Goal: Transaction & Acquisition: Purchase product/service

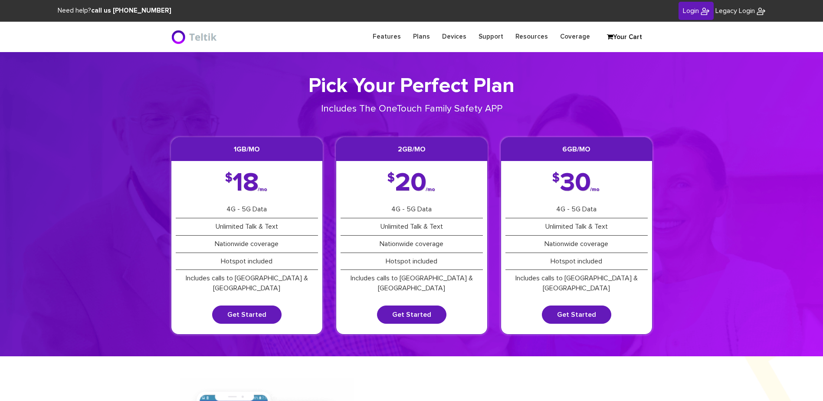
click at [633, 37] on link "Your Cart" at bounding box center [624, 37] width 43 height 13
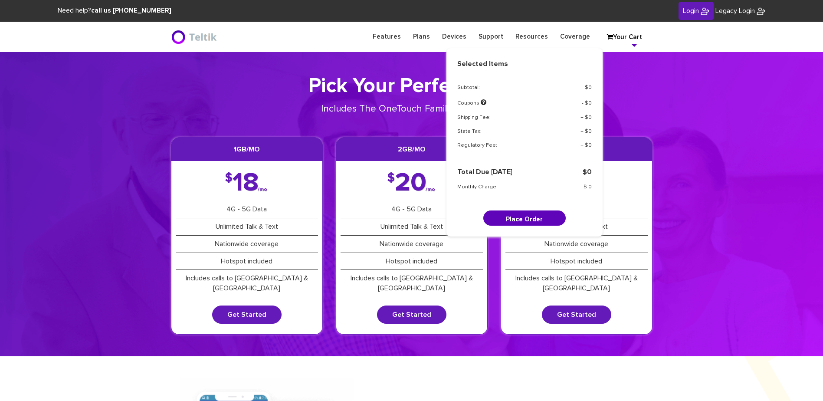
click at [685, 172] on section "Pick Your Perfect Plan Includes The OneTouch Family Safety APP 1GB/mo $ 18 /mo …" at bounding box center [411, 204] width 823 height 304
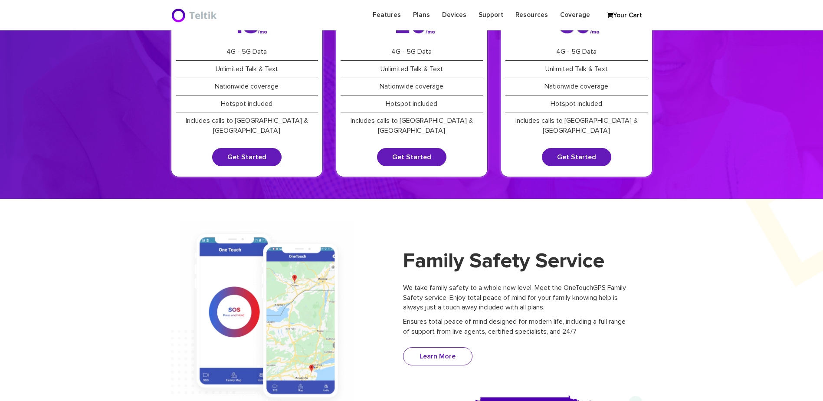
scroll to position [130, 0]
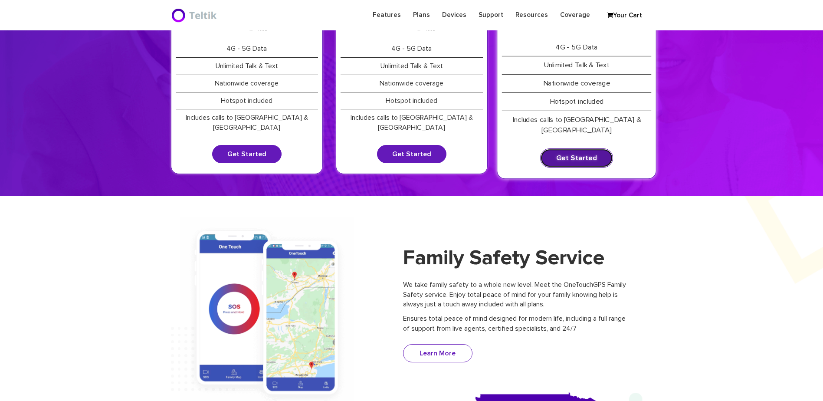
click at [584, 150] on link "Get Started" at bounding box center [576, 157] width 73 height 19
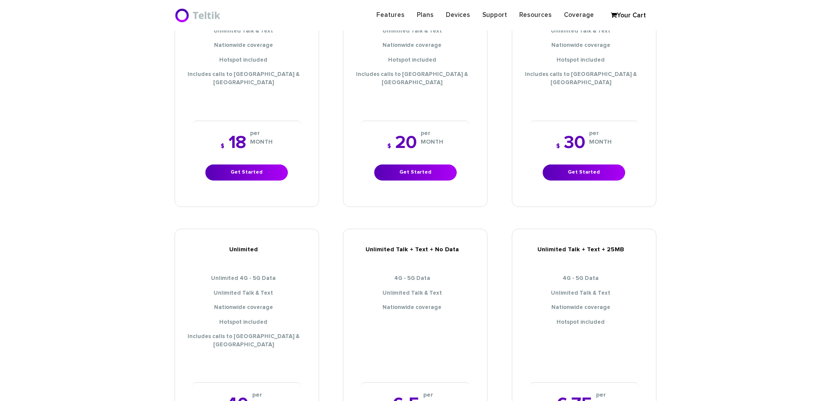
scroll to position [260, 0]
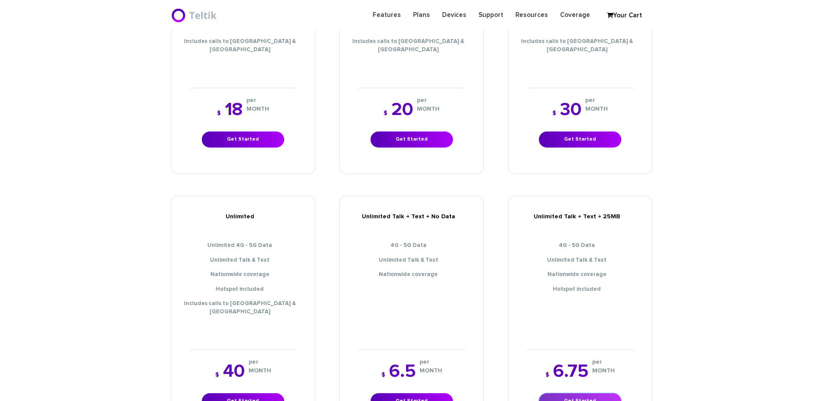
click at [571, 393] on link "Get Started" at bounding box center [580, 401] width 82 height 16
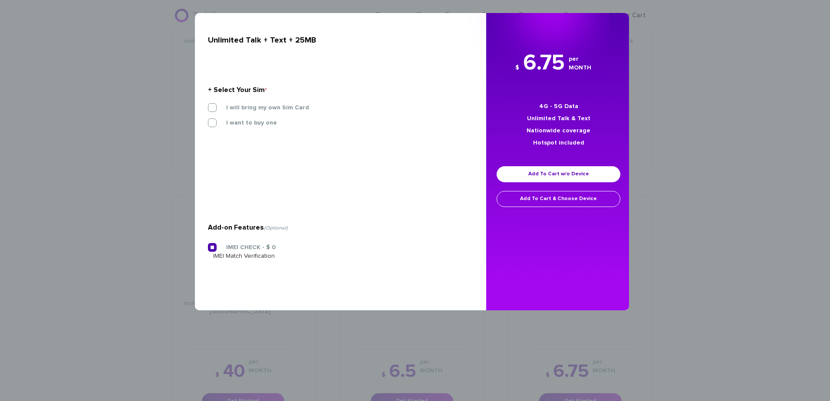
click at [258, 108] on label "I will bring my own Sim Card" at bounding box center [261, 108] width 96 height 8
click at [208, 105] on input "I will bring my own Sim Card" at bounding box center [208, 105] width 0 height 0
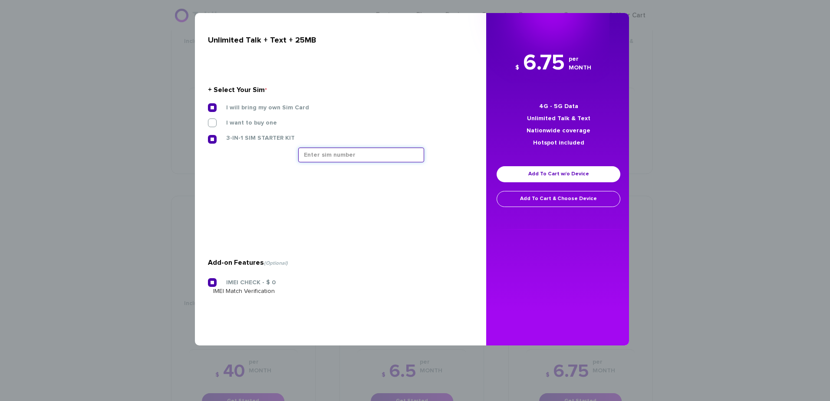
click at [329, 155] on input "text" at bounding box center [361, 155] width 126 height 15
click at [344, 158] on input "text" at bounding box center [361, 155] width 126 height 15
click at [327, 155] on input "text" at bounding box center [361, 155] width 126 height 15
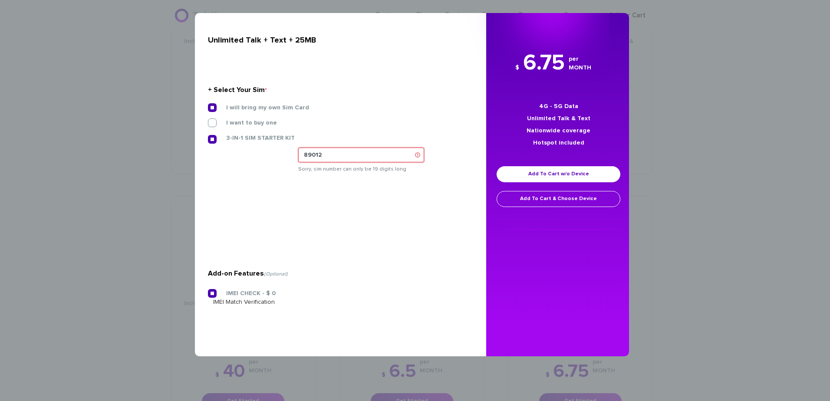
click at [369, 151] on input "89012" at bounding box center [361, 155] width 126 height 15
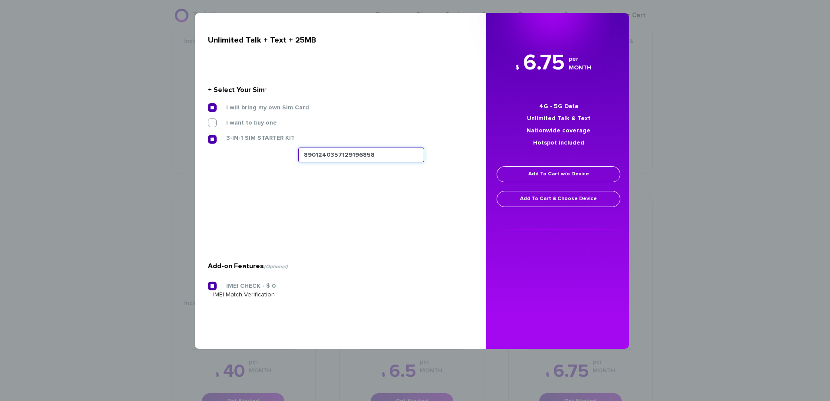
type input "8901240357129196858"
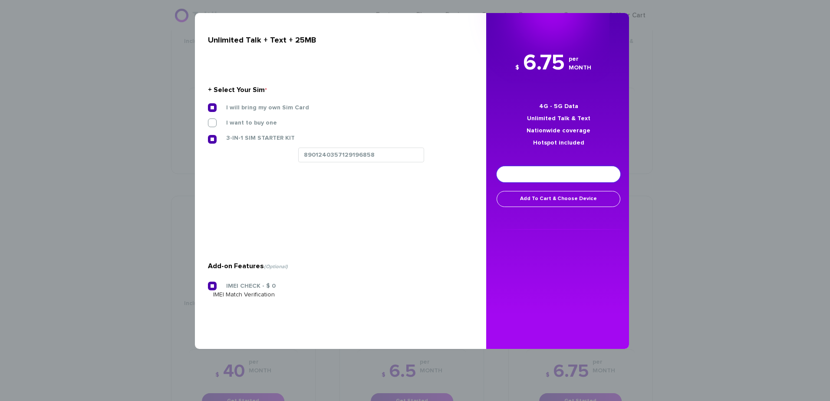
click at [543, 175] on link "Add To Cart w/o Device" at bounding box center [559, 174] width 124 height 16
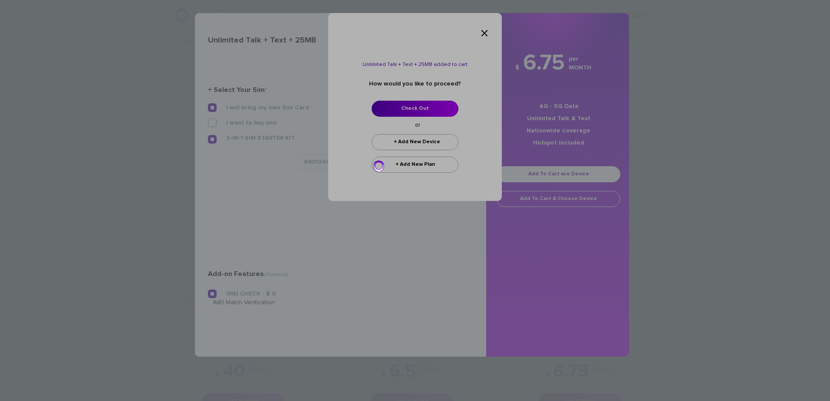
click at [412, 109] on div at bounding box center [415, 200] width 830 height 401
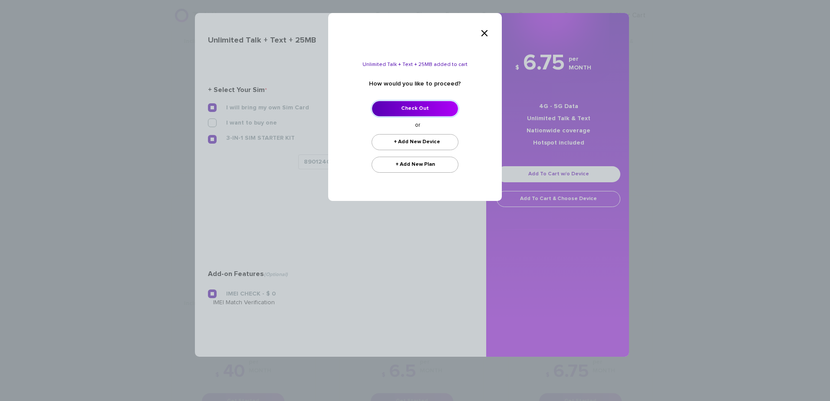
click at [418, 109] on link "Check Out" at bounding box center [415, 109] width 87 height 16
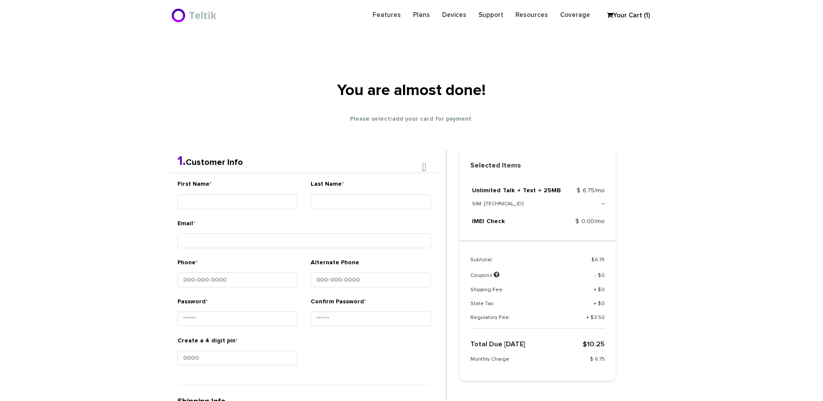
click at [254, 246] on div "Email *" at bounding box center [305, 235] width 254 height 33
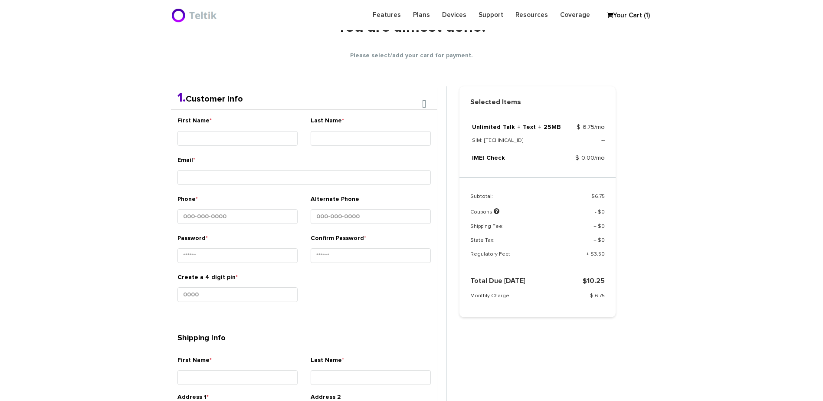
click at [278, 137] on div "First Name *" at bounding box center [238, 132] width 120 height 33
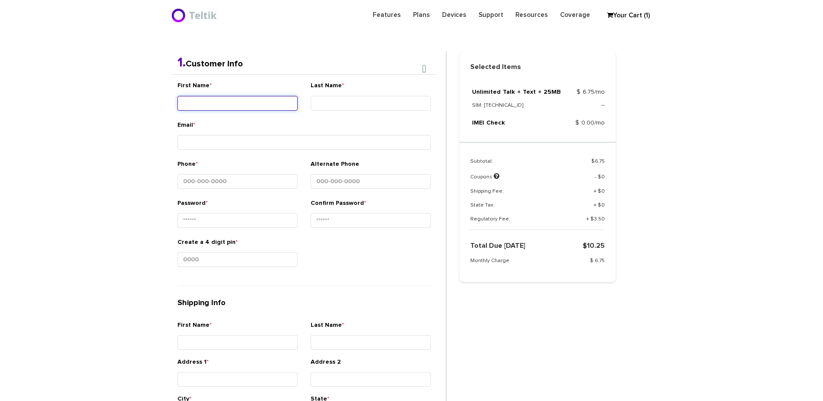
click at [280, 109] on div "First Name *" at bounding box center [238, 97] width 120 height 33
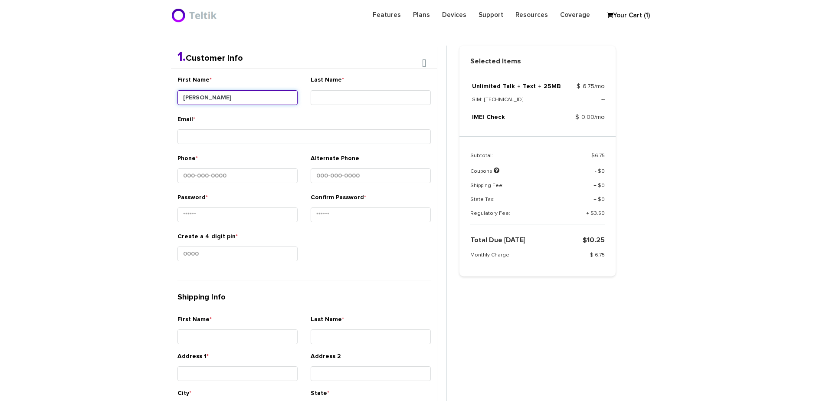
type input "Ner - Ezra"
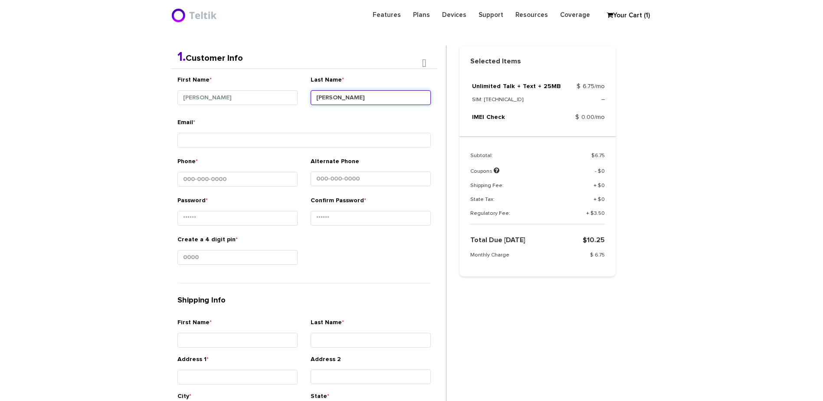
type input "Gertz"
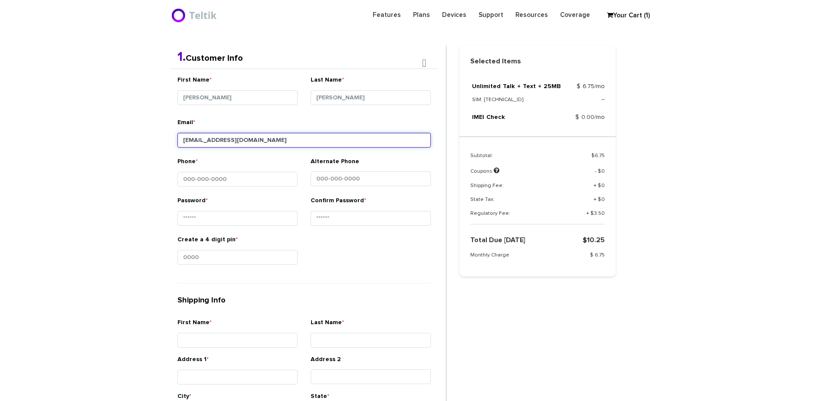
type input "ezgertz@gmail.com"
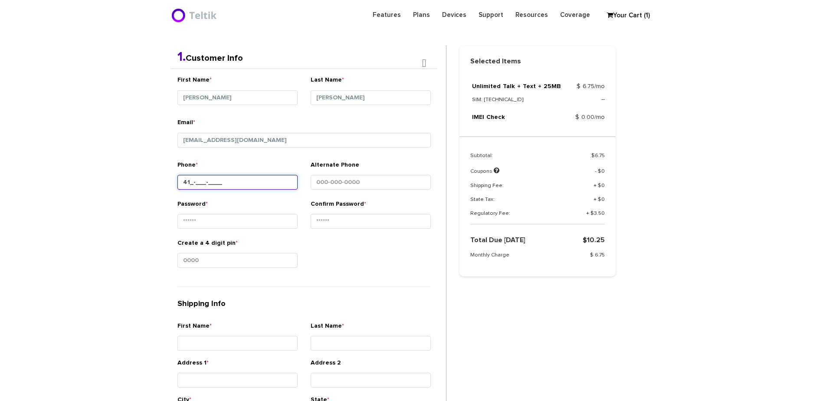
type input "4__-___-____"
type input "6__-___-____"
type input "4__-___-____"
type input "410-602-0264"
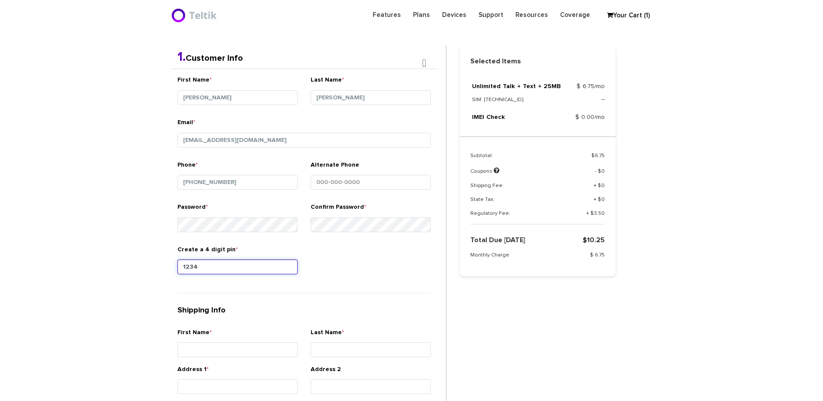
type input "1234"
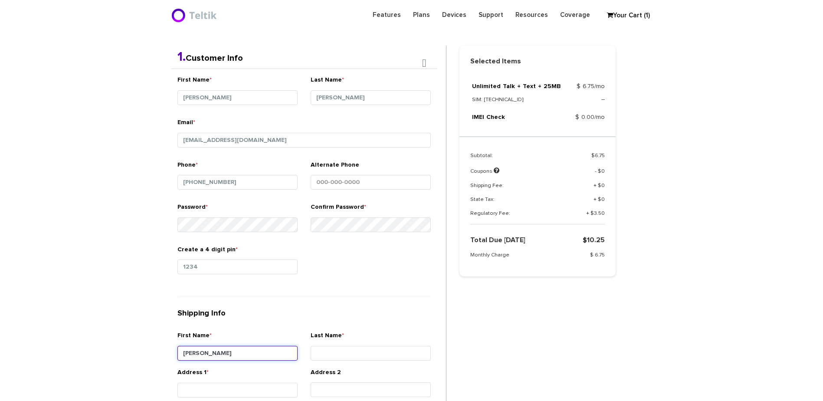
type input "Ezra"
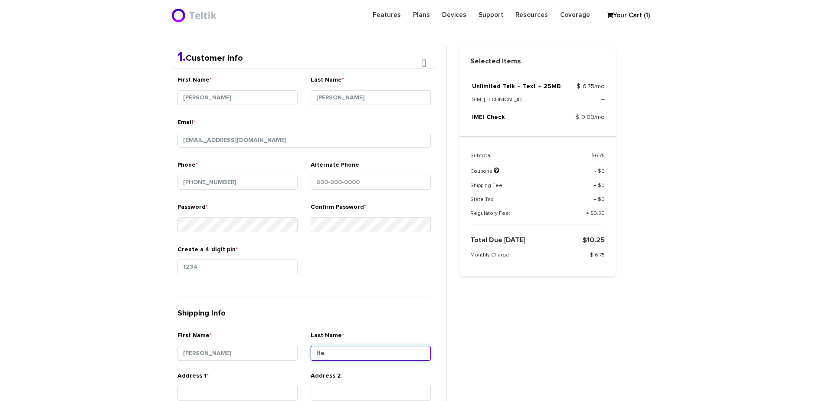
type input "H"
type input "Gertz"
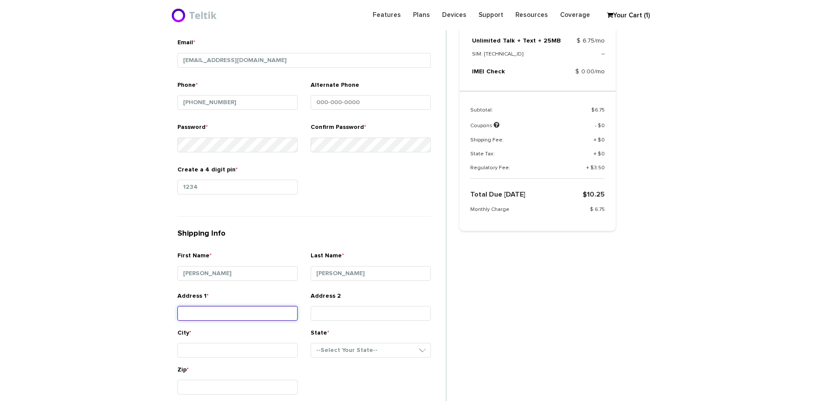
scroll to position [314, 0]
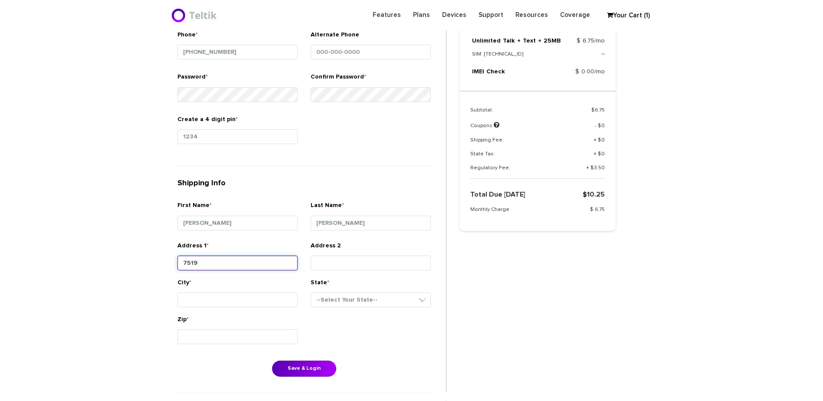
type input "7519 Slade Avenue"
type input "Pikesville"
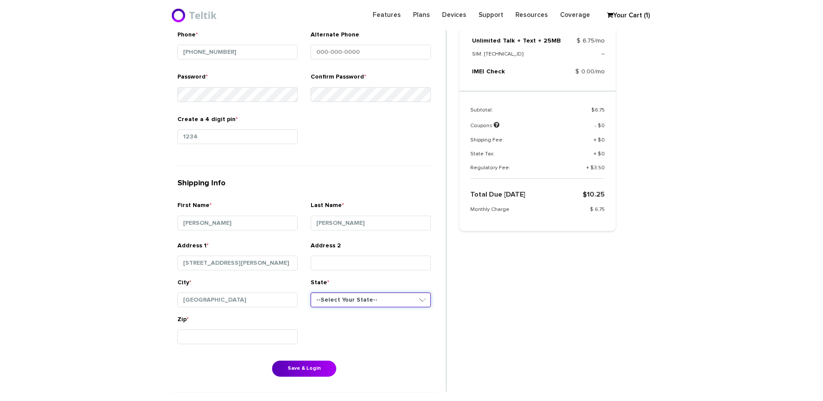
select select "MD"
type input "21208"
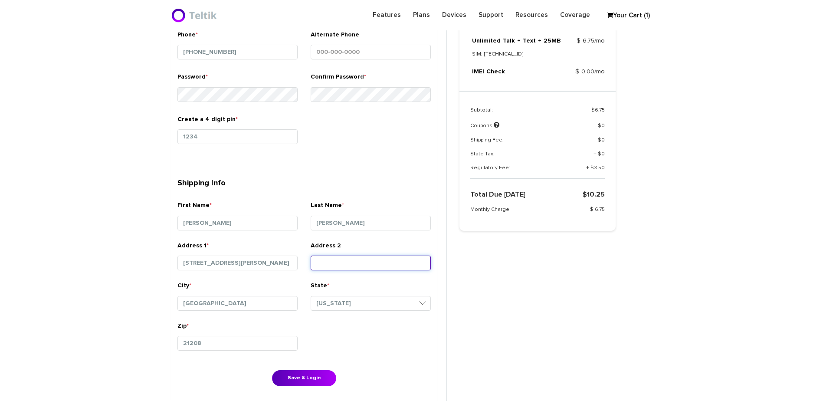
click at [349, 264] on input "Address 2" at bounding box center [371, 263] width 120 height 15
click at [270, 286] on div "City * Pikesville" at bounding box center [238, 299] width 120 height 36
click at [310, 377] on button "Save & Login" at bounding box center [304, 378] width 64 height 16
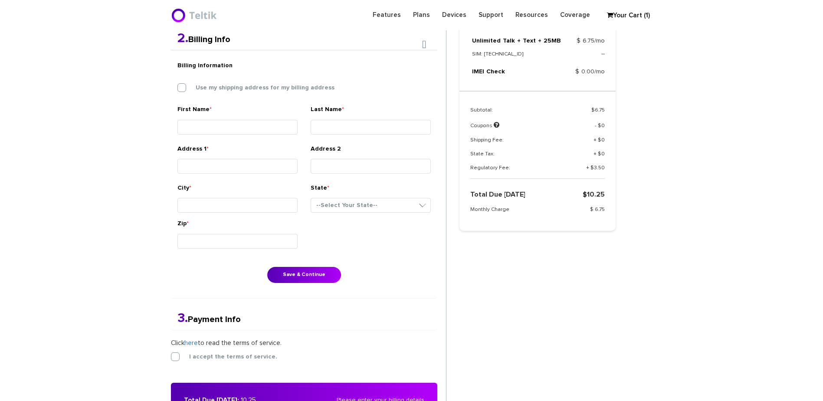
click at [274, 70] on div "Billing Information Use my shipping address for my billing address" at bounding box center [304, 81] width 267 height 48
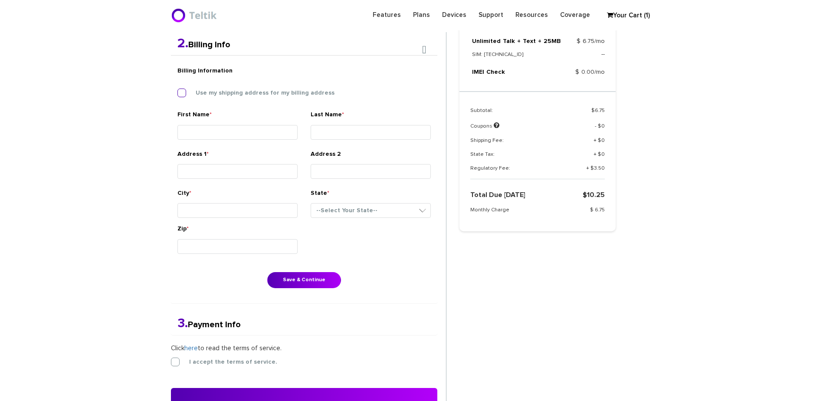
click at [264, 94] on label "Use my shipping address for my billing address" at bounding box center [259, 93] width 152 height 8
click at [178, 90] on input "Use my shipping address for my billing address" at bounding box center [178, 90] width 0 height 0
type input "Ezra"
type input "Gertz"
type input "7519 Slade Avenue"
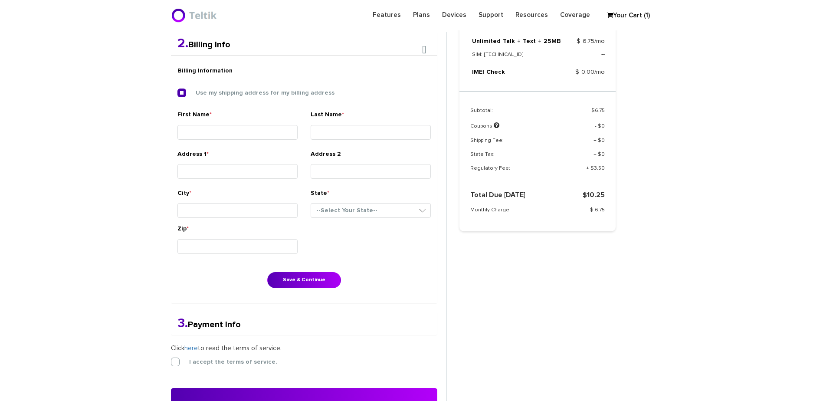
type input "Pikesville"
select select "MD"
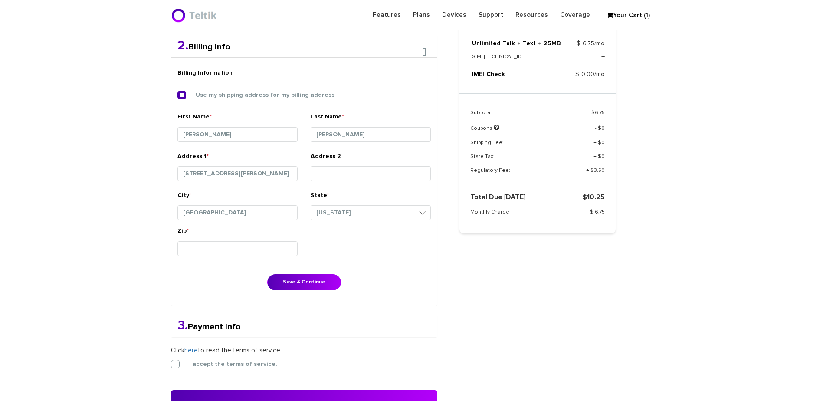
scroll to position [226, 0]
click at [296, 277] on button "Save & Continue" at bounding box center [304, 283] width 74 height 16
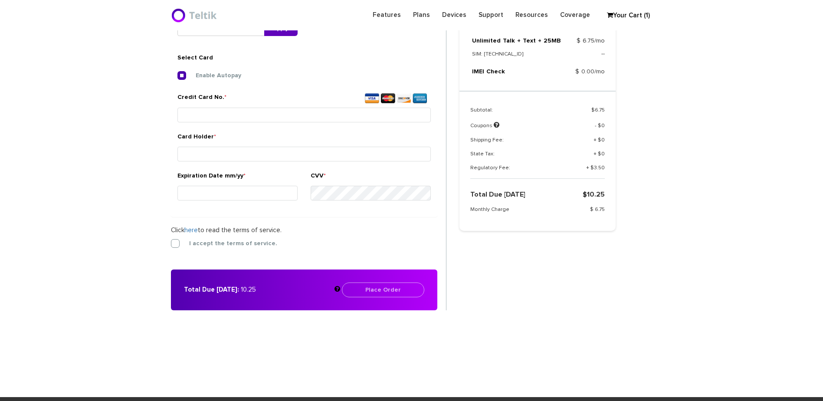
scroll to position [325, 0]
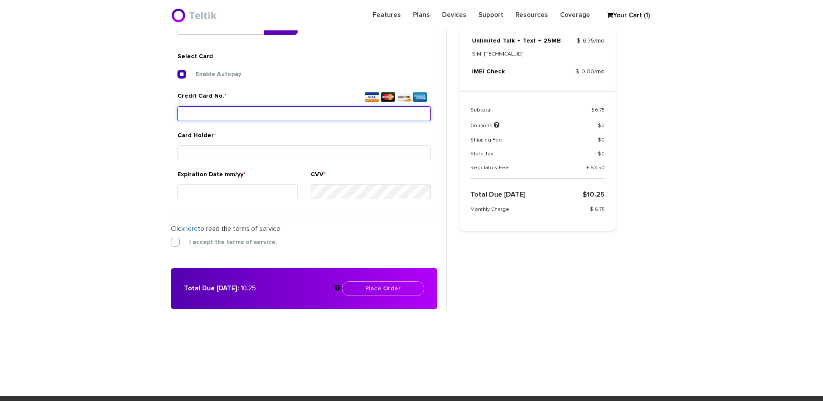
click at [285, 114] on input "Credit Card No. *" at bounding box center [305, 113] width 254 height 15
type input "4257 0400 2343 5538"
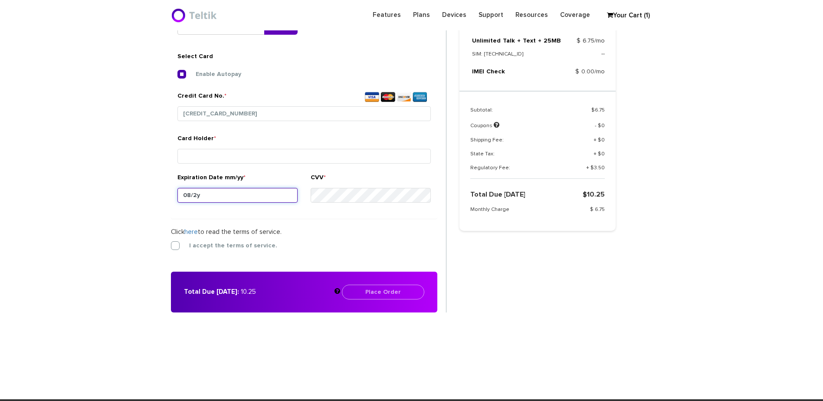
type input "08/28"
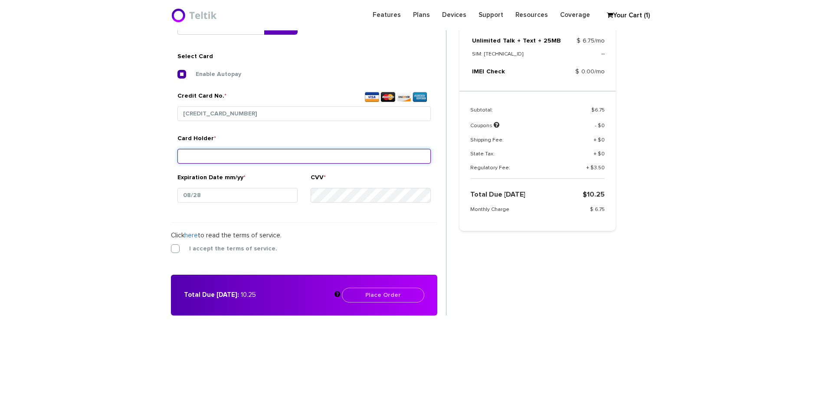
click at [323, 163] on input "Card Holder *" at bounding box center [305, 156] width 254 height 15
type input "Ezra Gertz"
click at [247, 250] on label "I accept the terms of service." at bounding box center [226, 249] width 101 height 8
click at [171, 246] on input "I accept the terms of service." at bounding box center [171, 246] width 0 height 0
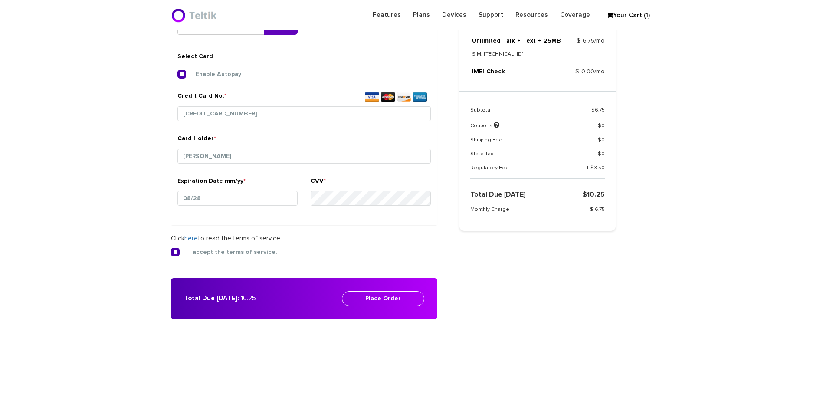
click at [383, 308] on div "Total Due Today: 10.25 Place Order Please enter your billing details" at bounding box center [304, 298] width 267 height 41
click at [384, 306] on button "Place Order" at bounding box center [383, 298] width 82 height 15
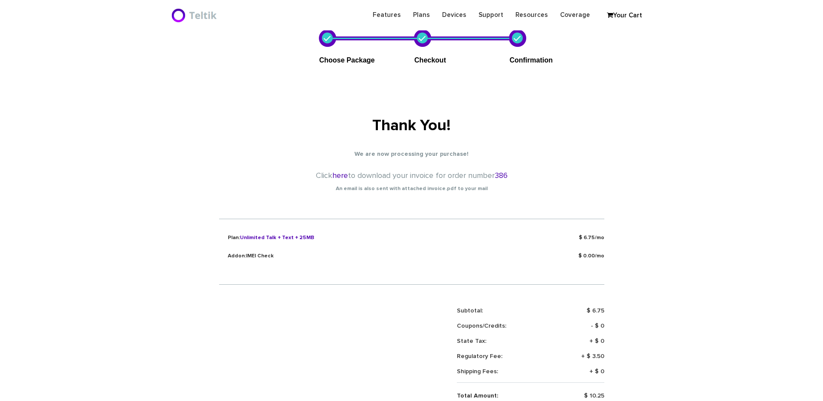
scroll to position [87, 0]
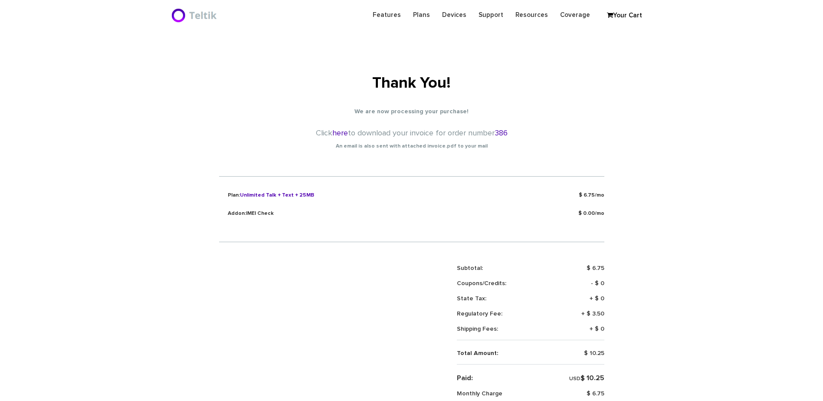
click at [503, 135] on span "386" at bounding box center [501, 133] width 13 height 8
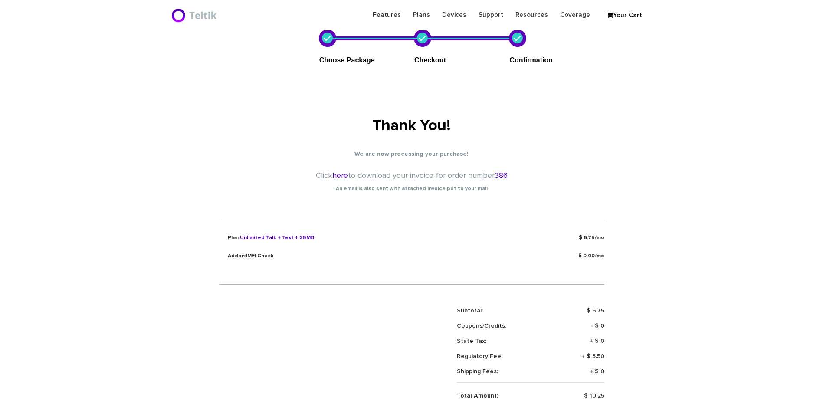
scroll to position [0, 0]
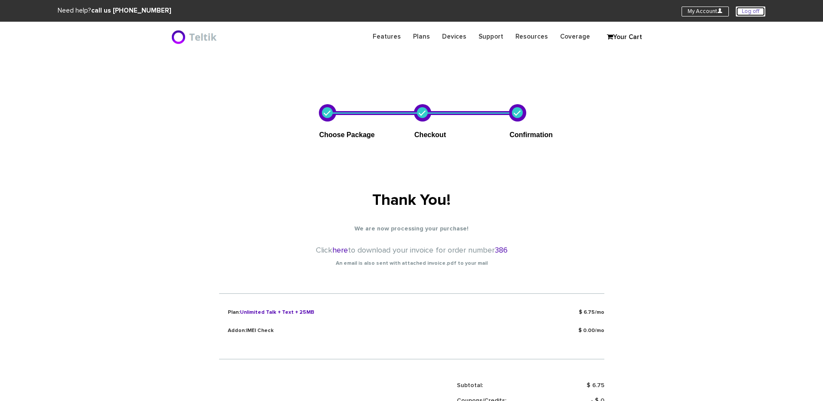
click at [744, 11] on link "Log off" at bounding box center [751, 12] width 30 height 10
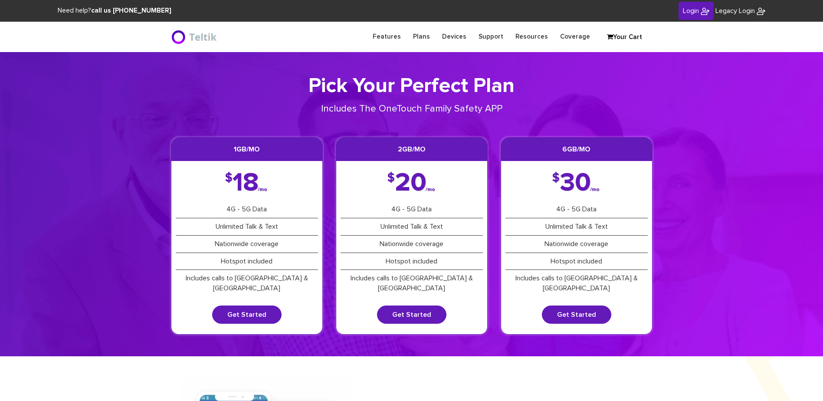
click at [633, 42] on link "Your Cart" at bounding box center [624, 37] width 43 height 13
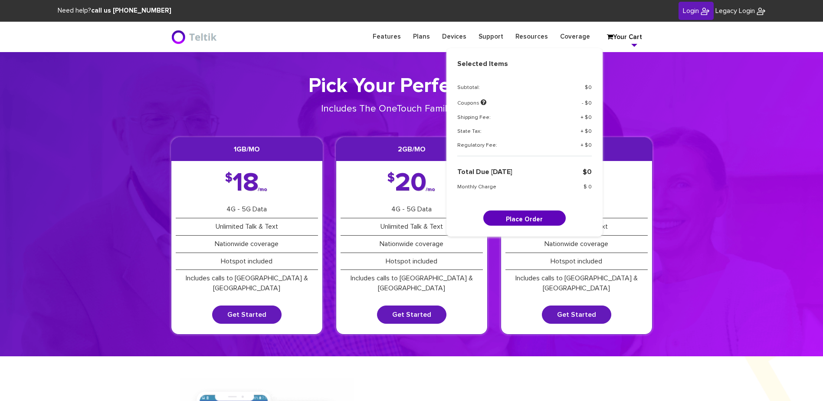
drag, startPoint x: 710, startPoint y: 190, endPoint x: 702, endPoint y: 206, distance: 18.1
click at [710, 190] on section "Pick Your Perfect Plan Includes The OneTouch Family Safety APP 1GB/mo $ 18 /mo …" at bounding box center [411, 204] width 823 height 304
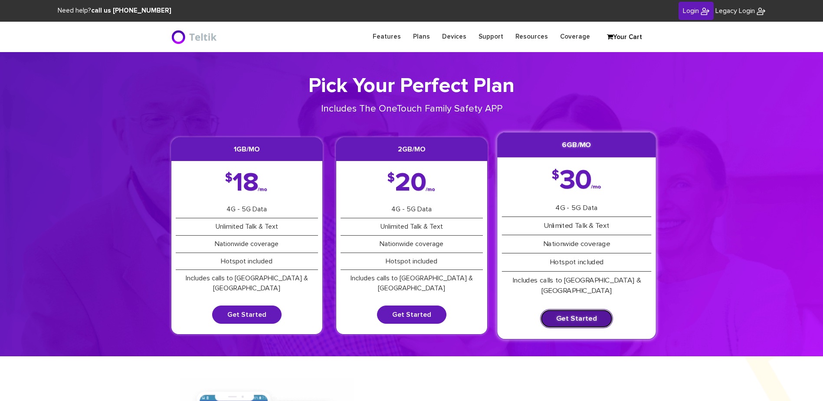
click at [569, 309] on link "Get Started" at bounding box center [576, 318] width 73 height 19
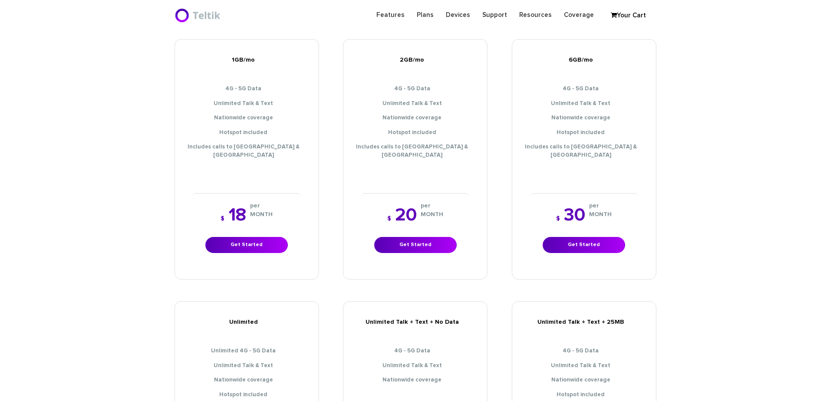
scroll to position [304, 0]
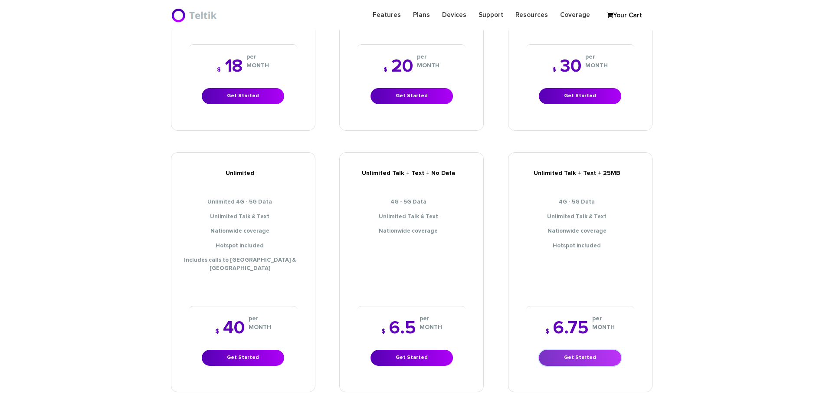
click at [567, 350] on link "Get Started" at bounding box center [580, 358] width 82 height 16
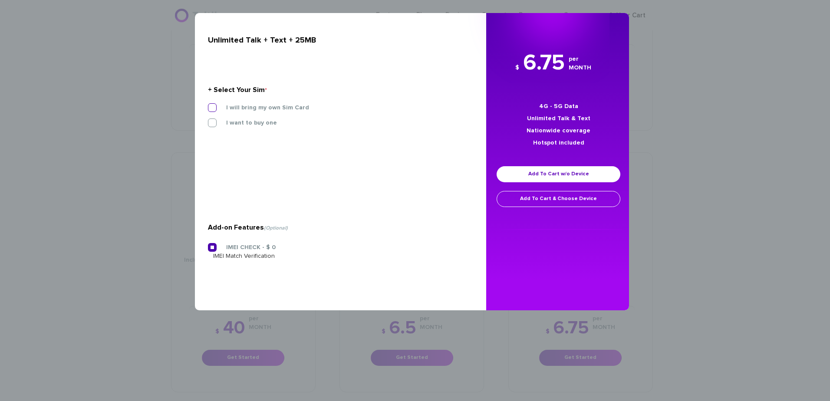
click at [253, 110] on label "I will bring my own Sim Card" at bounding box center [261, 108] width 96 height 8
click at [208, 105] on input "I will bring my own Sim Card" at bounding box center [208, 105] width 0 height 0
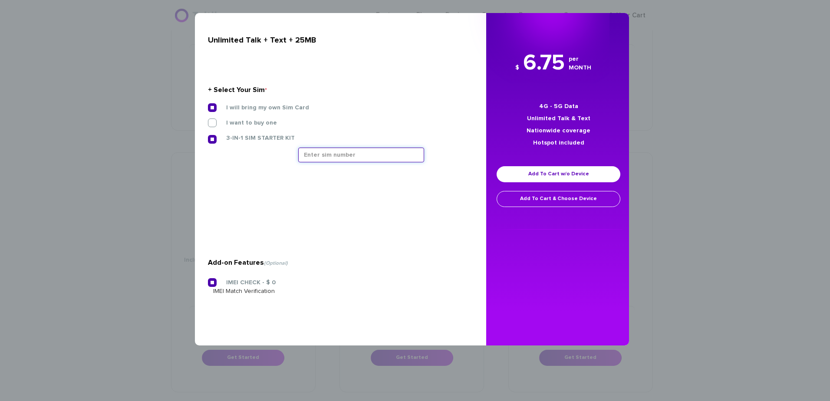
click at [361, 151] on input "text" at bounding box center [361, 155] width 126 height 15
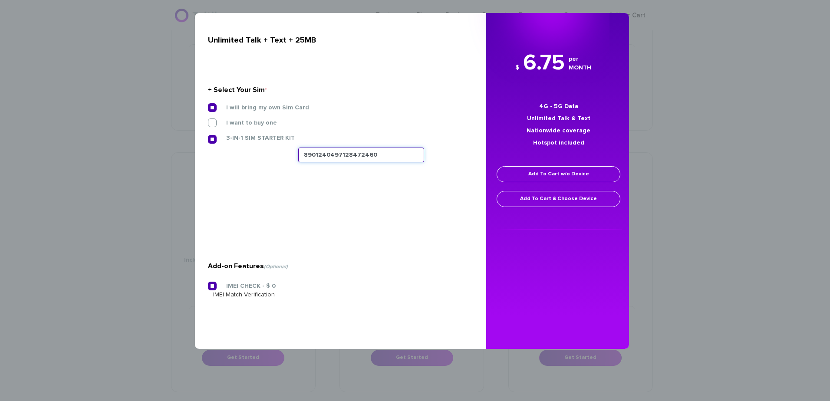
type input "8901240497128472460"
click at [530, 178] on link "Add To Cart w/o Device" at bounding box center [559, 174] width 124 height 16
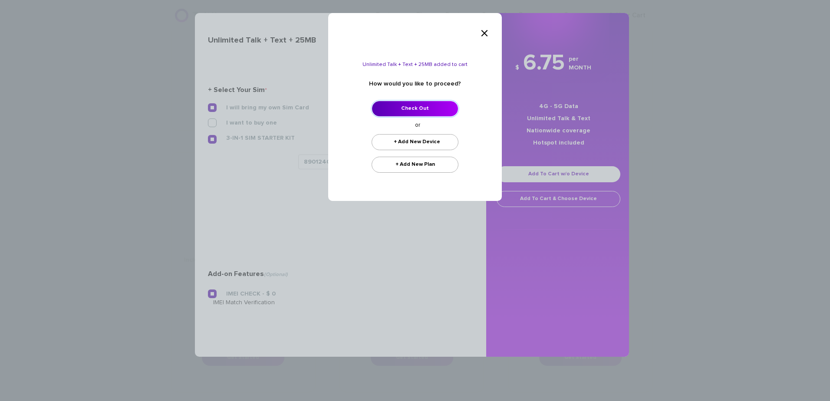
click at [429, 106] on link "Check Out" at bounding box center [415, 109] width 87 height 16
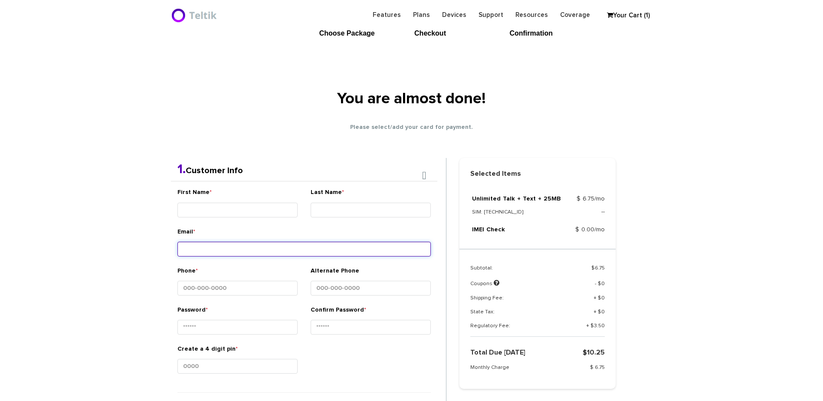
click at [243, 251] on div "Email *" at bounding box center [305, 243] width 254 height 33
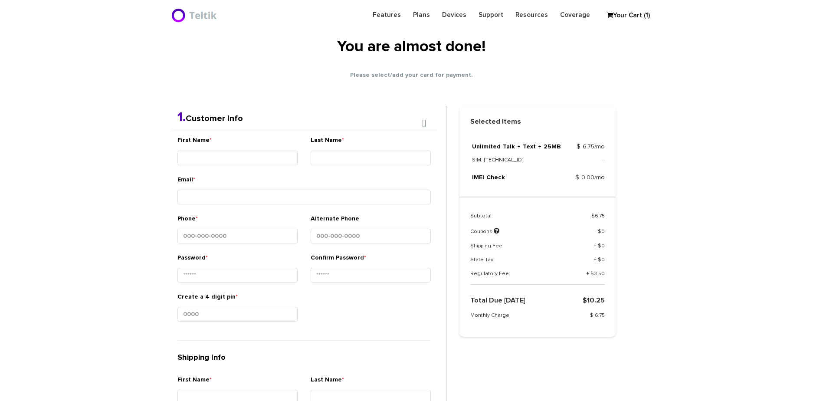
click at [260, 177] on div "First Name * Last Name * Email * Phone * *" at bounding box center [304, 346] width 267 height 434
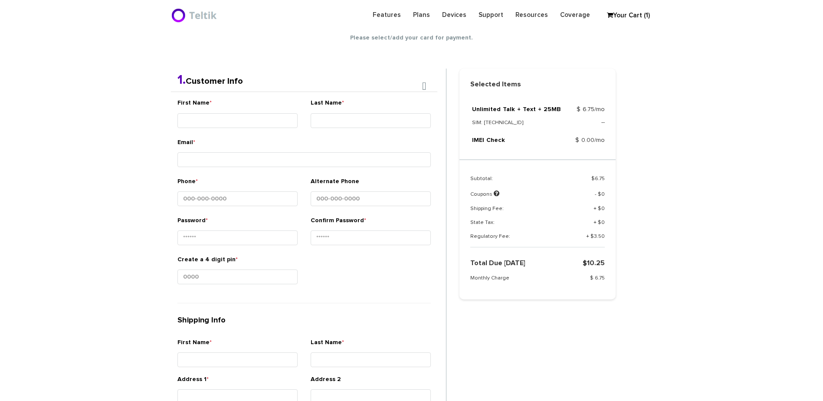
click at [273, 144] on div "Email *" at bounding box center [305, 154] width 254 height 33
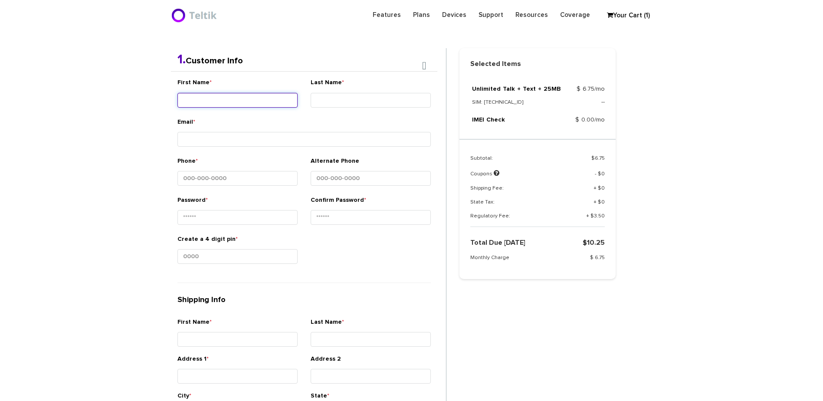
click at [264, 109] on div "First Name *" at bounding box center [238, 94] width 120 height 33
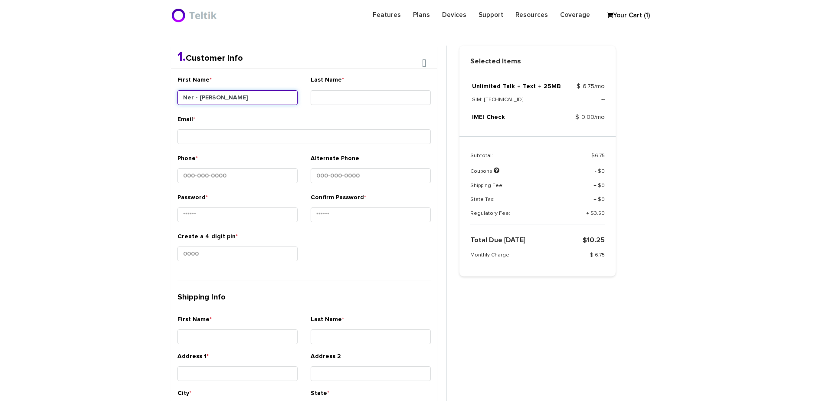
type input "Ner - [PERSON_NAME]"
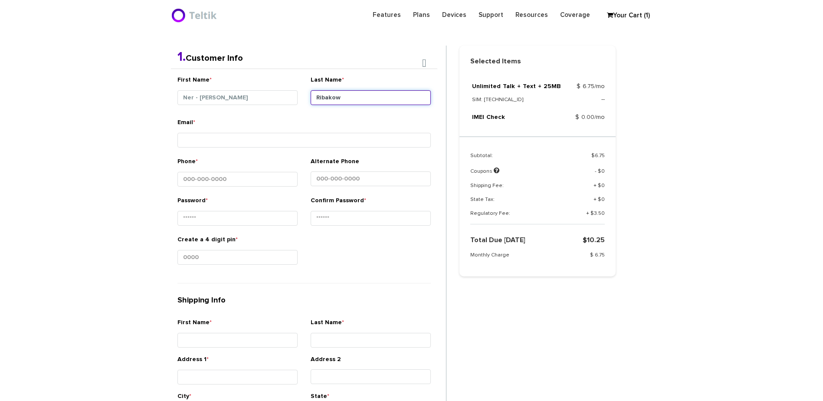
type input "Ribakow"
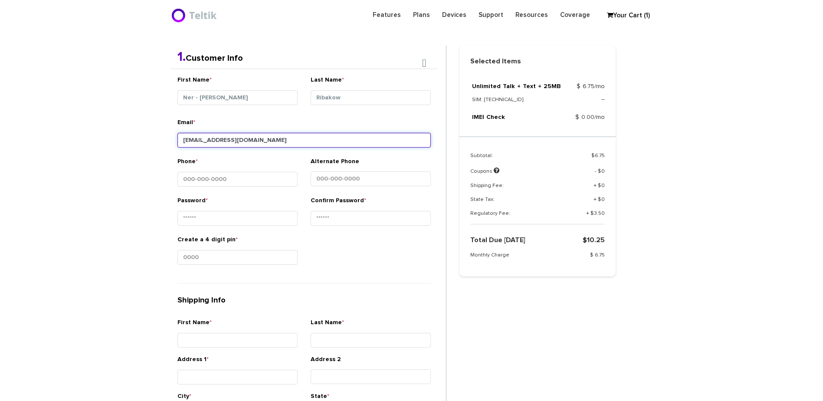
type input "[EMAIL_ADDRESS][DOMAIN_NAME]"
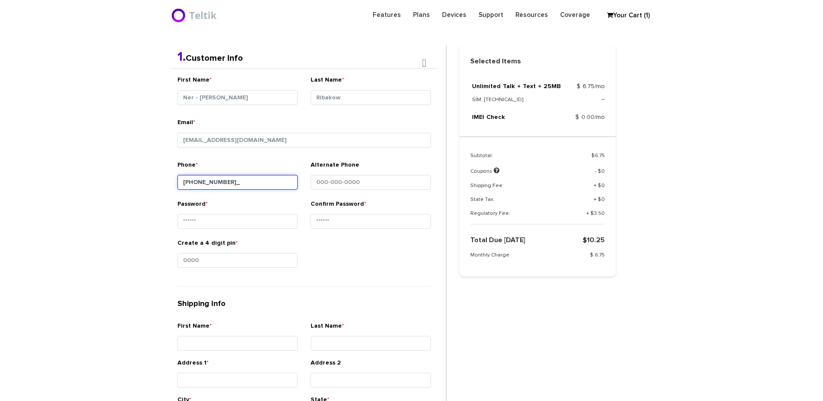
type input "[PHONE_NUMBER]"
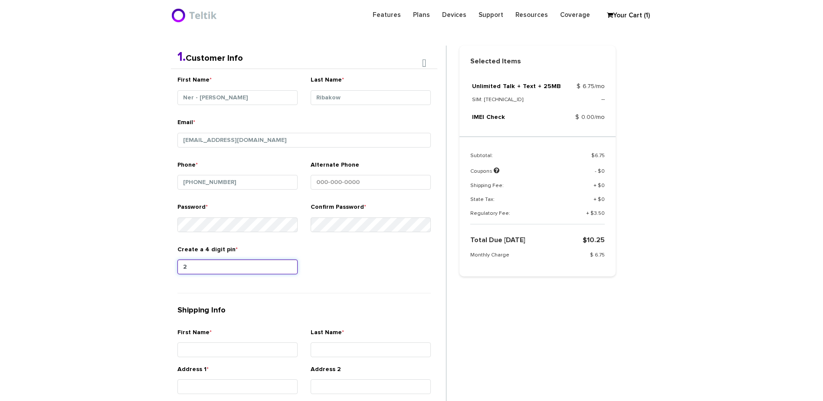
type input "2"
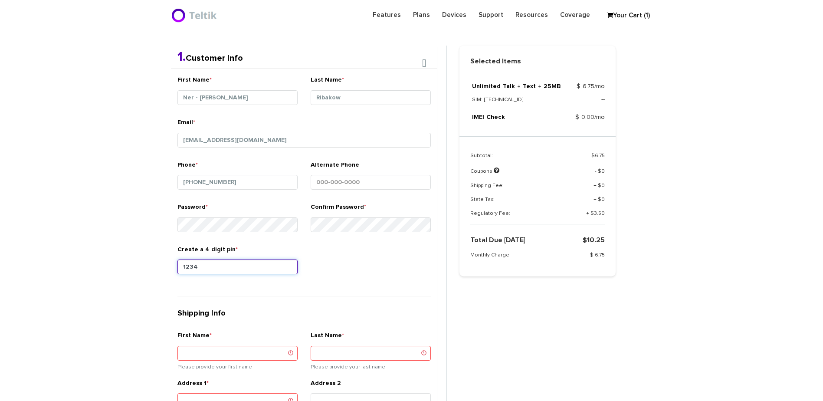
type input "1234"
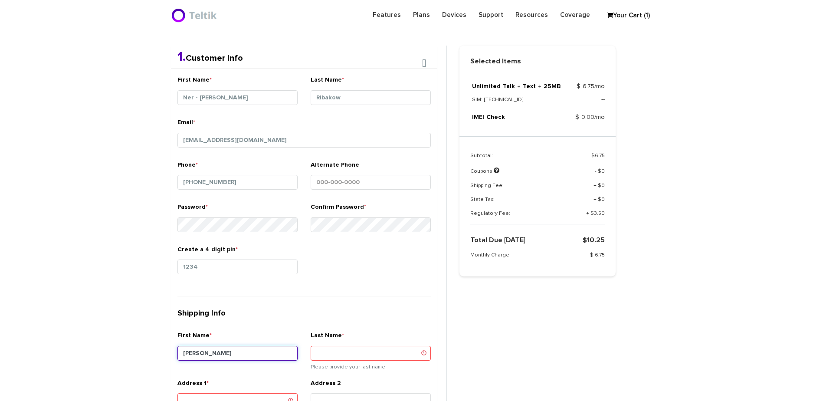
type input "Moshe"
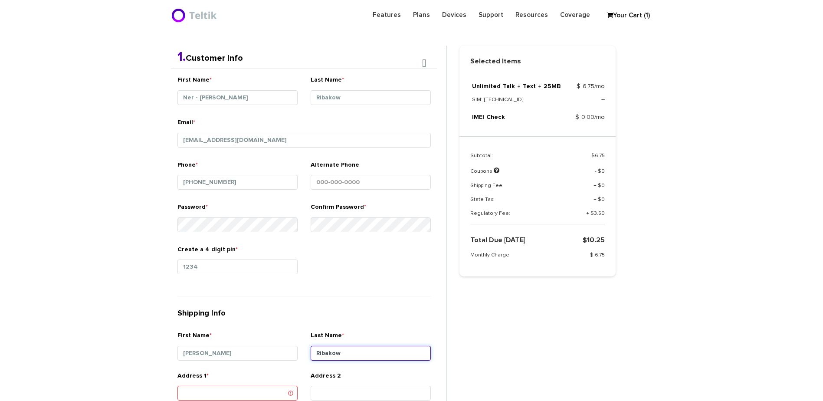
type input "Ribakow"
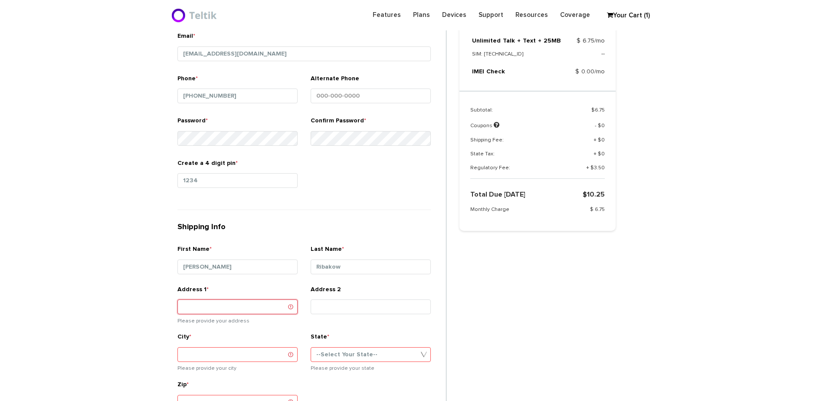
scroll to position [270, 0]
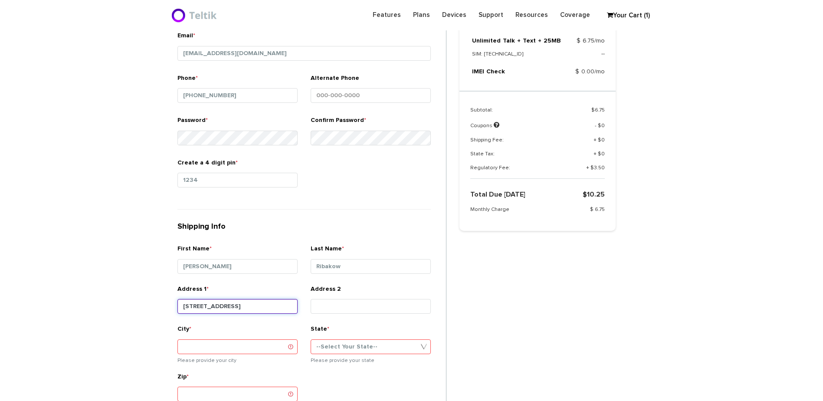
type input "3316 Olympia Avenue"
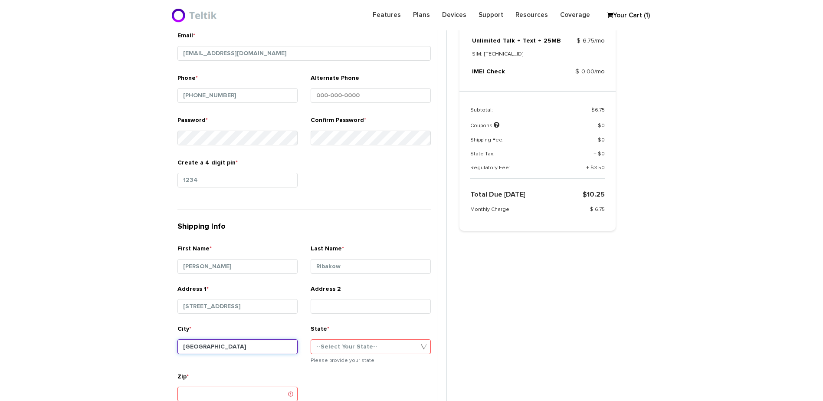
type input "Baltimore"
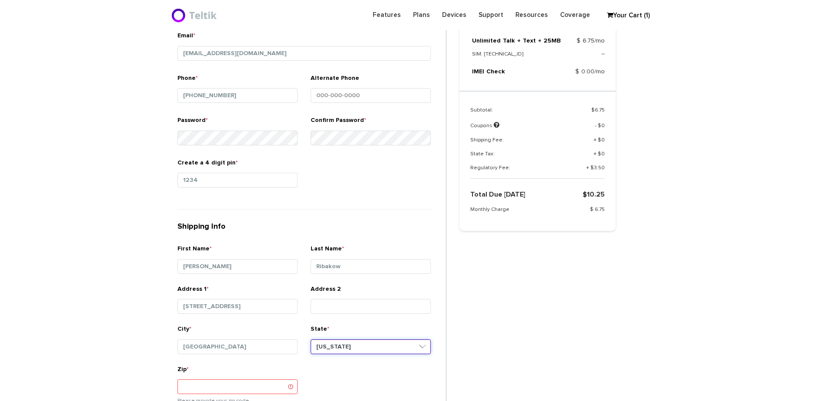
select select "MD"
type input "21215"
click at [151, 178] on section "Choose Package Checkout Confirmation You are almost done! Please select/add you…" at bounding box center [411, 211] width 823 height 858
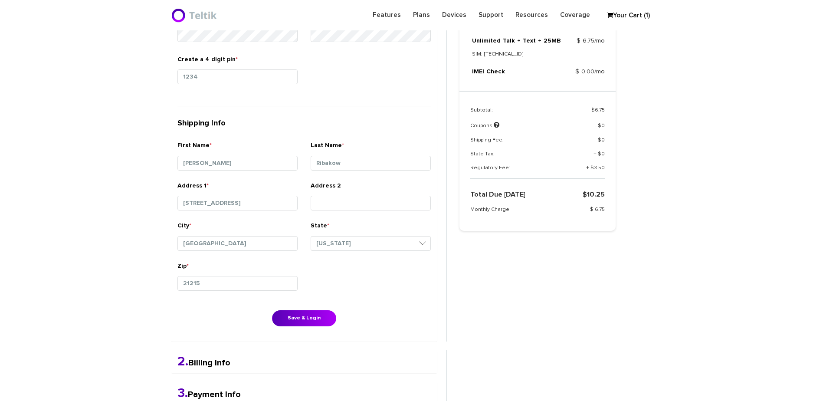
scroll to position [531, 0]
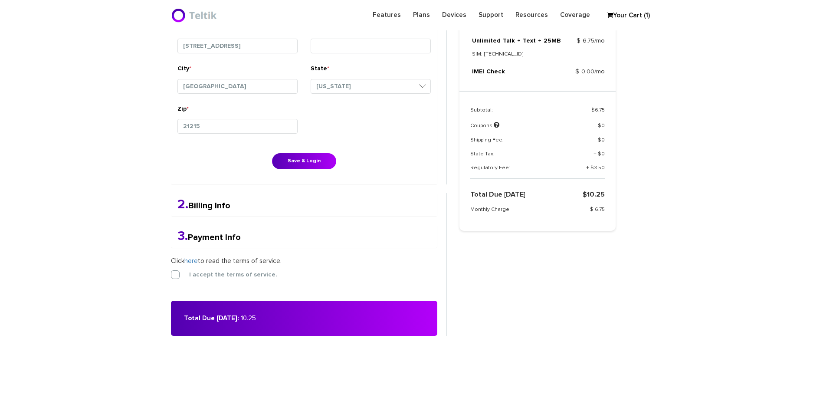
click at [308, 165] on button "Save & Login" at bounding box center [304, 161] width 64 height 16
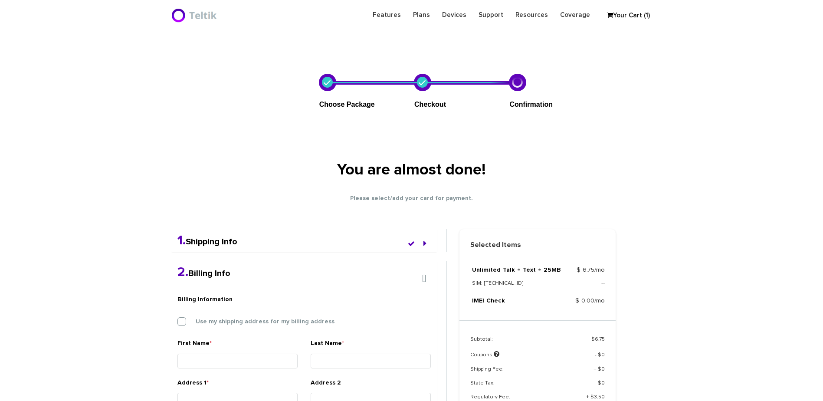
scroll to position [226, 0]
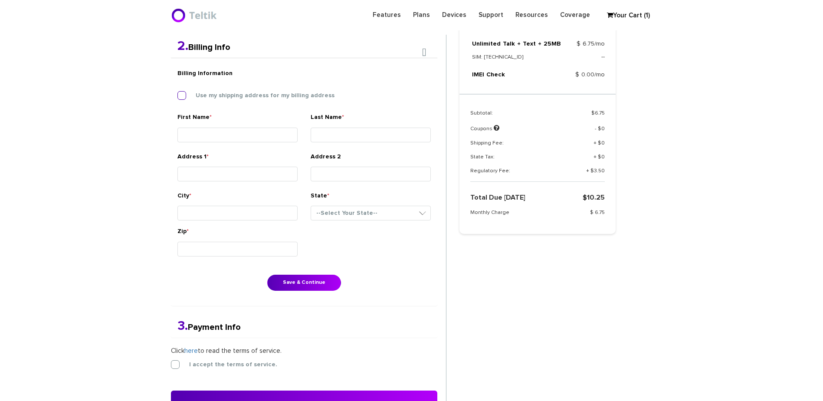
click at [269, 93] on label "Use my shipping address for my billing address" at bounding box center [259, 96] width 152 height 8
click at [178, 93] on input "Use my shipping address for my billing address" at bounding box center [178, 93] width 0 height 0
type input "[PERSON_NAME]"
type input "Ribakow"
type input "[STREET_ADDRESS]"
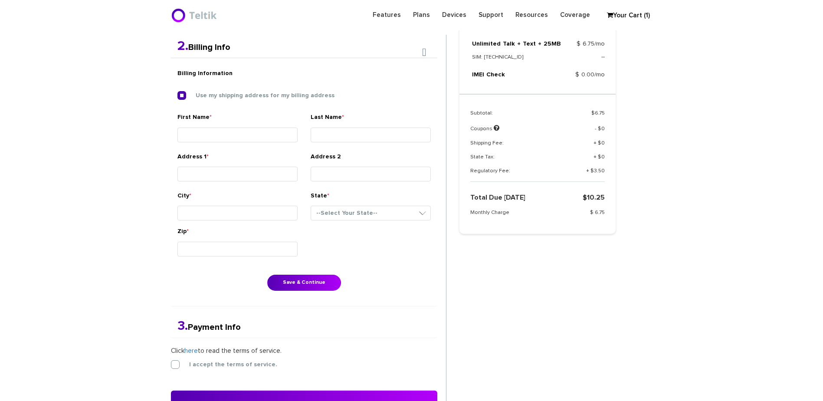
type input "[GEOGRAPHIC_DATA]"
select select "MD"
click at [333, 283] on button "Save & Continue" at bounding box center [304, 283] width 74 height 16
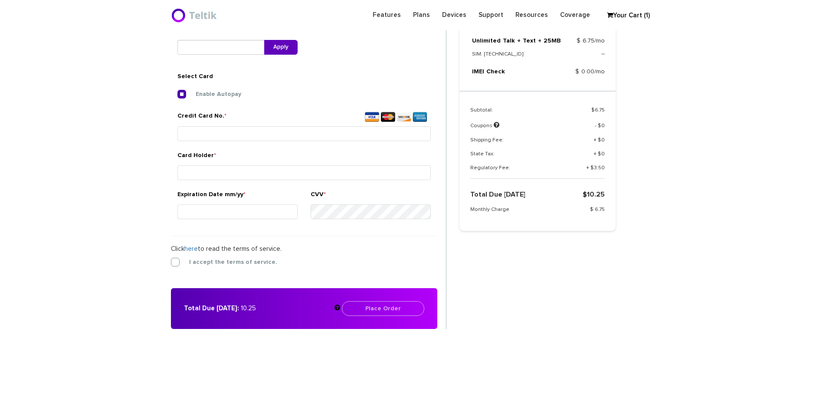
click at [323, 147] on div "Enable Autopay Credit Card No. * Card Holder * Expiration Date mm/yy *" at bounding box center [305, 159] width 254 height 139
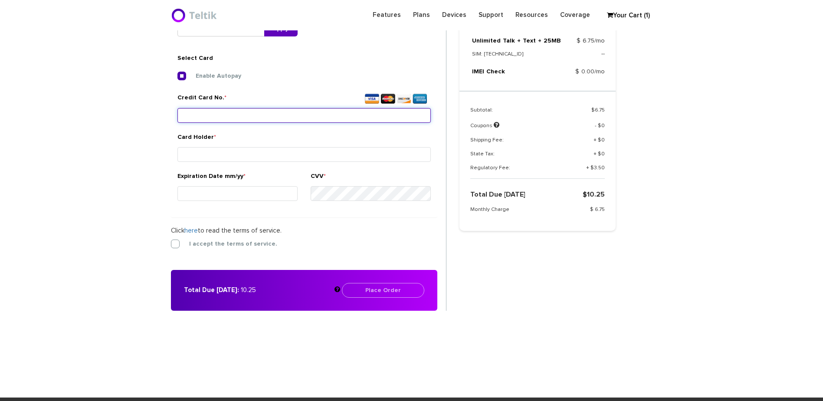
click at [320, 116] on input "Credit Card No. *" at bounding box center [305, 115] width 254 height 15
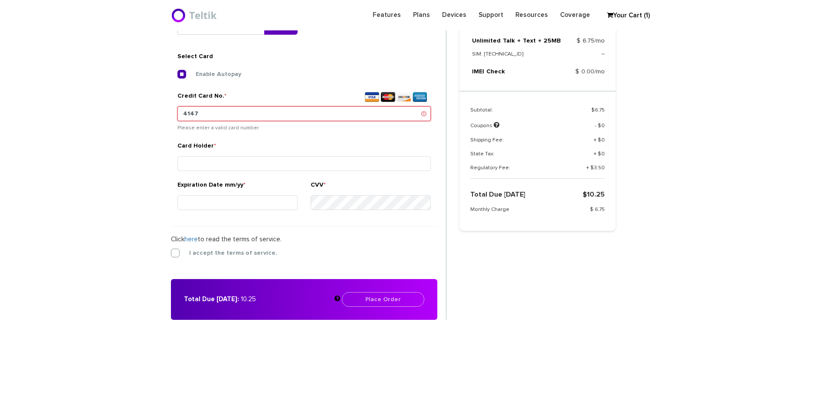
click at [250, 114] on input "4147" at bounding box center [305, 113] width 254 height 15
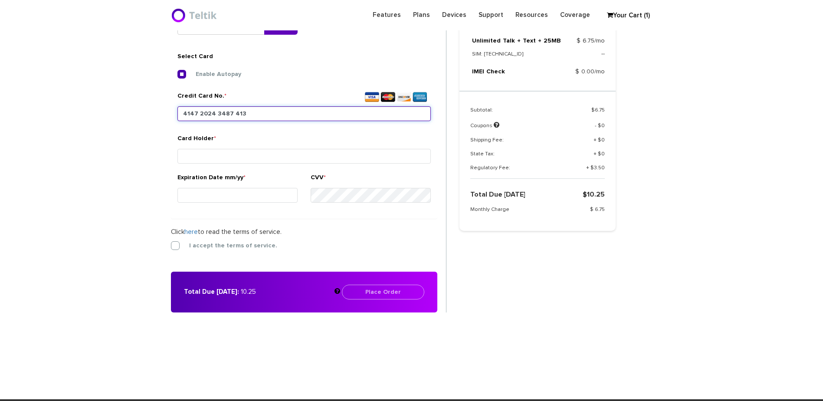
type input "[CREDIT_CARD_NUMBER]"
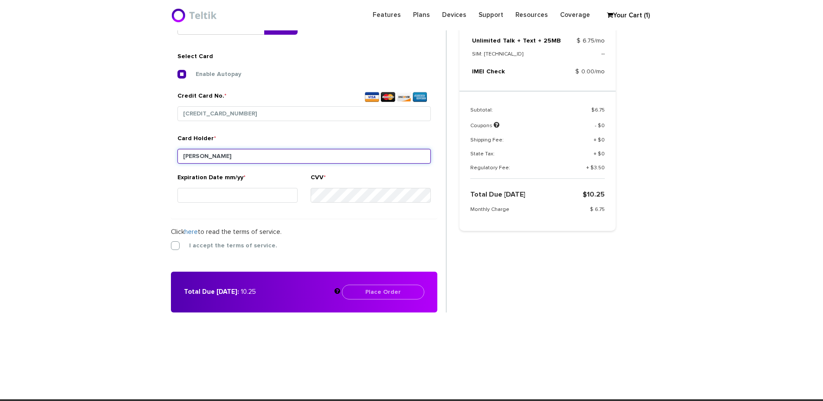
type input "[PERSON_NAME]"
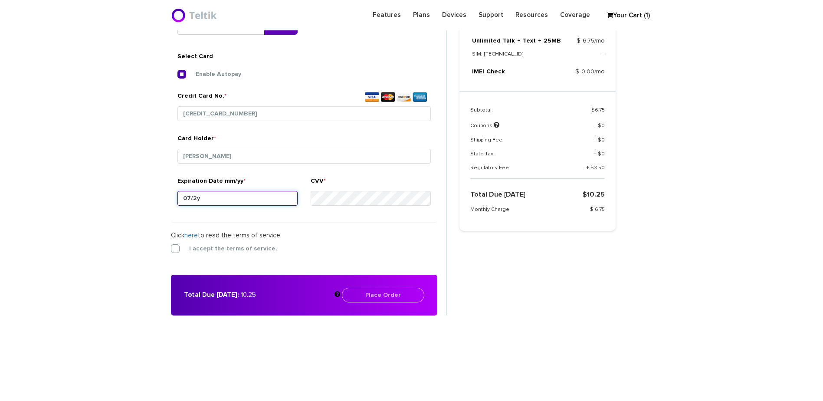
type input "07/29"
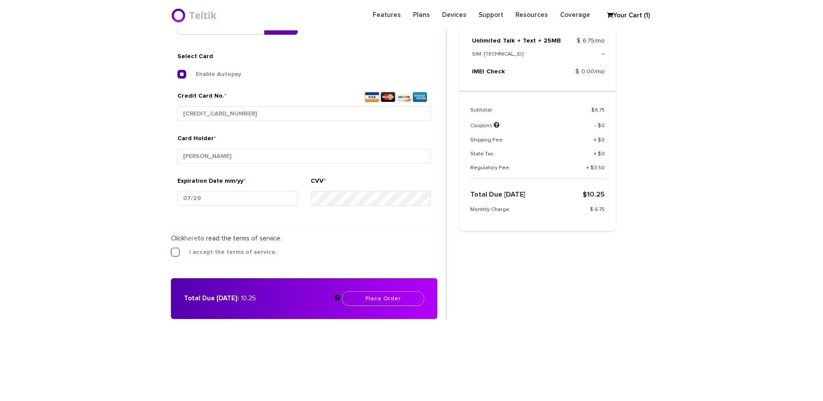
click at [239, 253] on label "I accept the terms of service." at bounding box center [226, 252] width 101 height 8
click at [171, 250] on input "I accept the terms of service." at bounding box center [171, 250] width 0 height 0
click at [371, 296] on button "Place Order" at bounding box center [383, 298] width 82 height 15
